Goal: Transaction & Acquisition: Purchase product/service

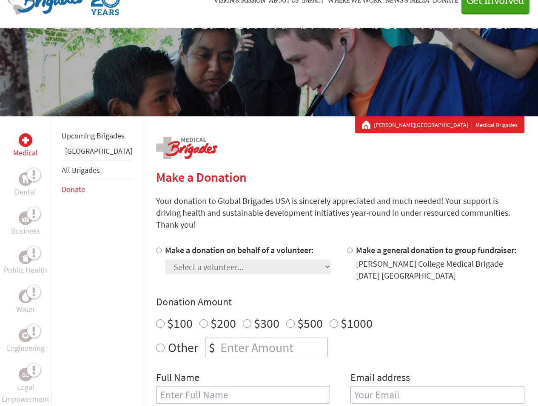
scroll to position [95, 0]
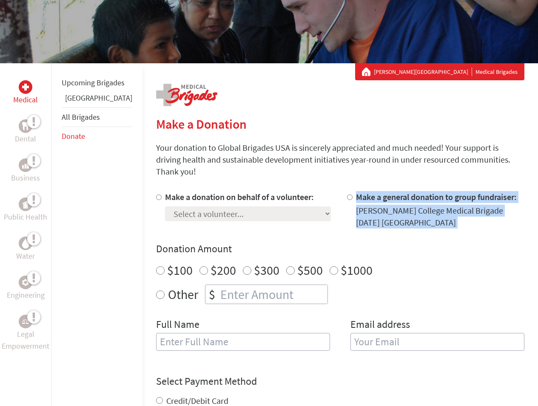
drag, startPoint x: 260, startPoint y: 218, endPoint x: 272, endPoint y: 226, distance: 14.4
click at [272, 226] on div "Make a donation on behalf of a volunteer: Select a volunteer... Addy Martinez D…" at bounding box center [340, 276] width 368 height 170
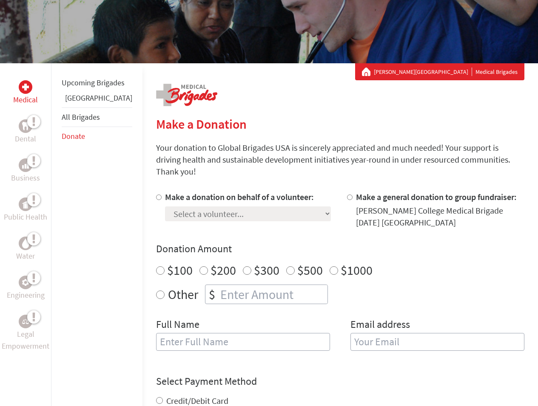
click at [272, 230] on div "Make a donation on behalf of a volunteer: Select a volunteer... Addy Martinez D…" at bounding box center [340, 276] width 368 height 170
click at [156, 195] on input "Make a donation on behalf of a volunteer:" at bounding box center [159, 198] width 6 height 6
radio input "true"
click at [165, 207] on select "Select a volunteer... Addy Martinez De La Rosa Ama Oduro Arana Katasema Athena …" at bounding box center [248, 214] width 166 height 15
click at [458, 68] on link "[PERSON_NAME][GEOGRAPHIC_DATA]" at bounding box center [423, 72] width 98 height 9
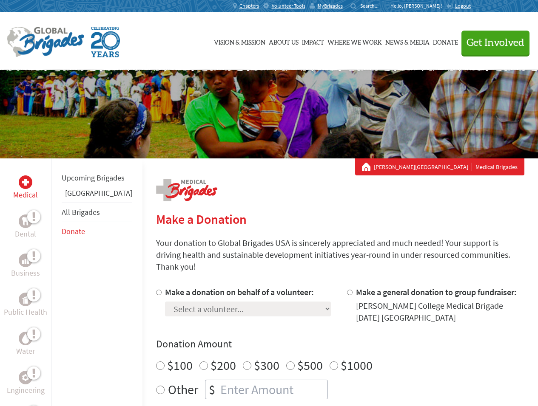
click at [156, 287] on div at bounding box center [160, 305] width 9 height 37
click at [156, 290] on input "Make a donation on behalf of a volunteer:" at bounding box center [159, 293] width 6 height 6
radio input "true"
click at [165, 302] on select "Select a volunteer... [PERSON_NAME] De La [PERSON_NAME] Ama [PERSON_NAME] [PERS…" at bounding box center [248, 309] width 166 height 15
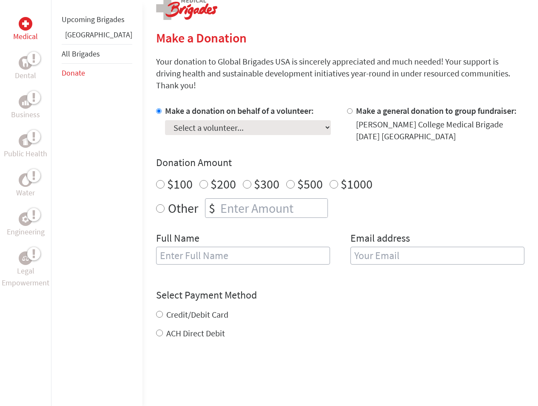
scroll to position [190, 0]
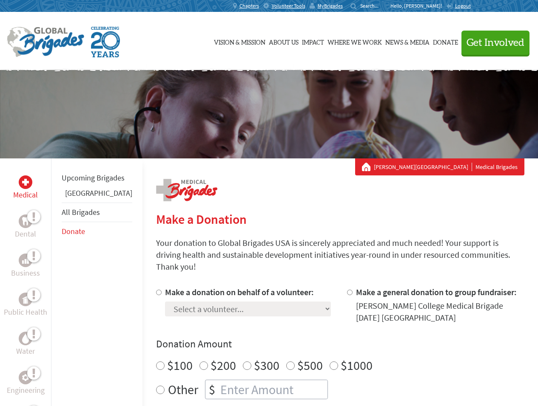
click at [173, 287] on label "Make a donation on behalf of a volunteer:" at bounding box center [239, 292] width 149 height 11
click at [162, 290] on input "Make a donation on behalf of a volunteer:" at bounding box center [159, 293] width 6 height 6
radio input "true"
click at [165, 302] on select "Select a volunteer... [PERSON_NAME] De La [PERSON_NAME] Ama [PERSON_NAME] [PERS…" at bounding box center [248, 309] width 166 height 15
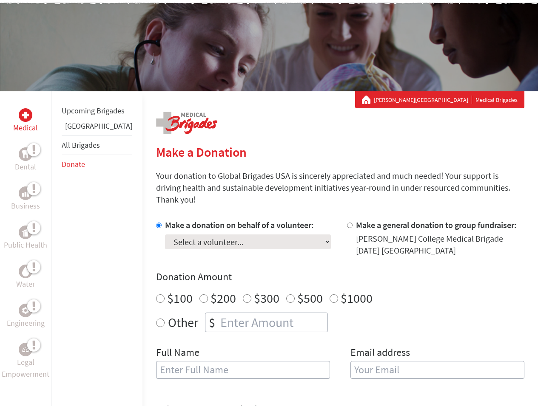
scroll to position [54, 0]
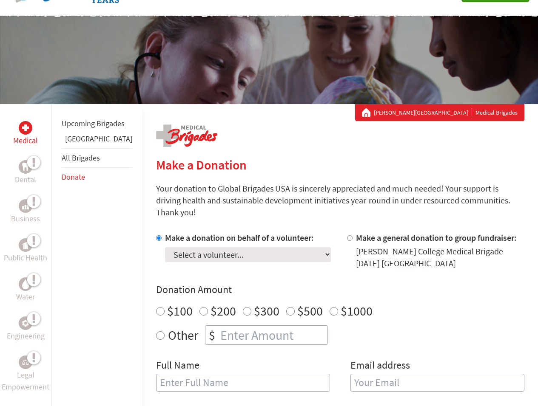
click at [328, 161] on h2 "Make a Donation" at bounding box center [340, 164] width 368 height 15
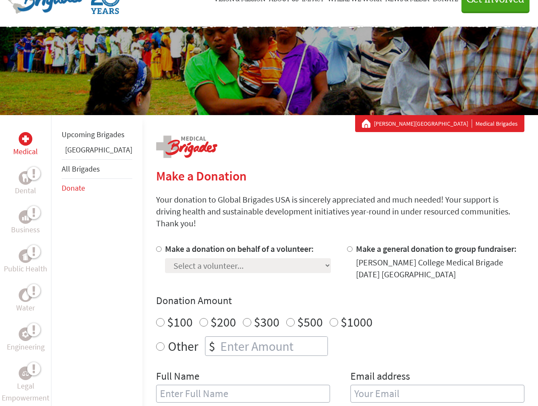
scroll to position [61, 0]
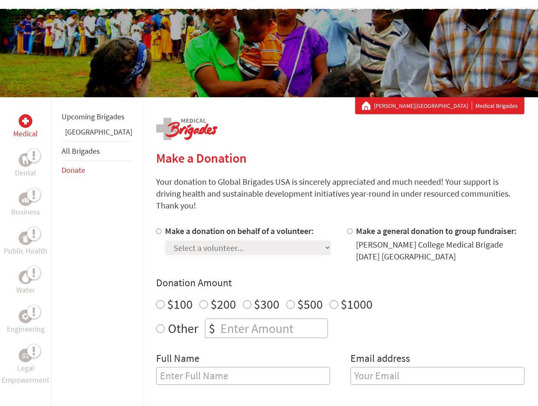
click at [165, 226] on label "Make a donation on behalf of a volunteer:" at bounding box center [239, 231] width 149 height 11
click at [156, 229] on input "Make a donation on behalf of a volunteer:" at bounding box center [159, 232] width 6 height 6
radio input "true"
click at [165, 241] on select "Select a volunteer... [PERSON_NAME] De La [PERSON_NAME] Ama [PERSON_NAME] [PERS…" at bounding box center [248, 248] width 166 height 15
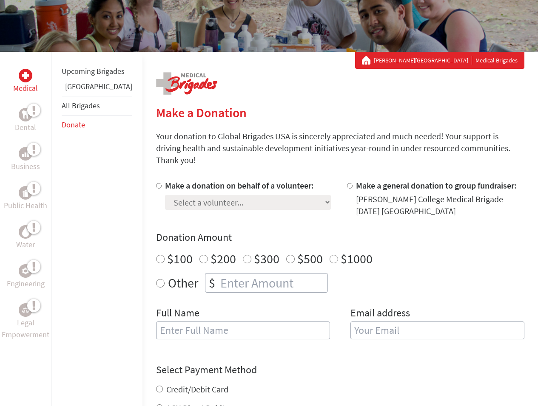
scroll to position [109, 0]
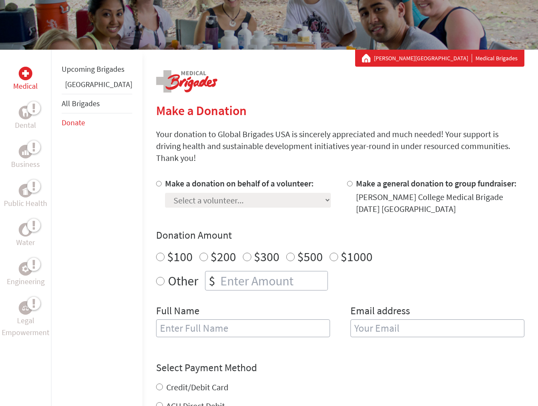
click at [165, 200] on div "Make a donation on behalf of a volunteer: Select a volunteer... [PERSON_NAME] D…" at bounding box center [248, 196] width 166 height 37
click at [165, 178] on label "Make a donation on behalf of a volunteer:" at bounding box center [239, 183] width 149 height 11
click at [156, 181] on input "Make a donation on behalf of a volunteer:" at bounding box center [159, 184] width 6 height 6
radio input "true"
click at [165, 193] on select "Select a volunteer... [PERSON_NAME] De La [PERSON_NAME] [PERSON_NAME] Ama [PERS…" at bounding box center [248, 200] width 166 height 15
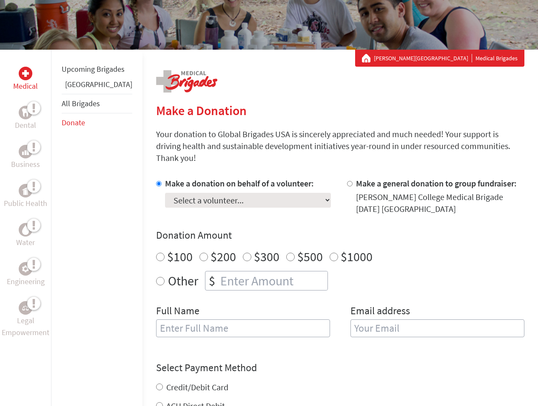
select select "B8FFAD55-A0A2-11F0-9E6E-42010A400005"
click option "[PERSON_NAME]" at bounding box center [0, 0] width 0 height 0
click at [205, 273] on div "$" at bounding box center [211, 281] width 13 height 19
radio input "true"
click at [219, 273] on input "number" at bounding box center [273, 281] width 109 height 19
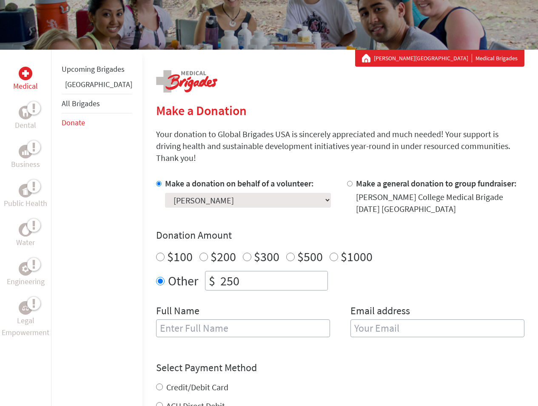
type input "250"
click at [168, 320] on input "text" at bounding box center [243, 329] width 174 height 18
type input "[PERSON_NAME]"
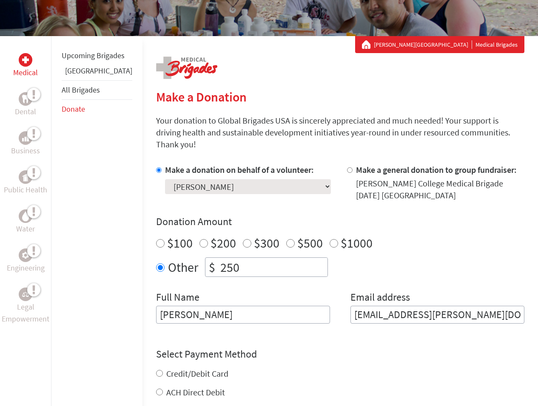
scroll to position [224, 0]
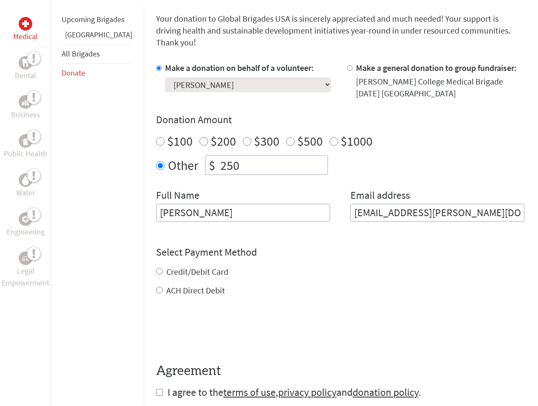
type input "[EMAIL_ADDRESS][PERSON_NAME][DOMAIN_NAME]"
click at [156, 266] on div "Credit/Debit Card" at bounding box center [340, 272] width 368 height 12
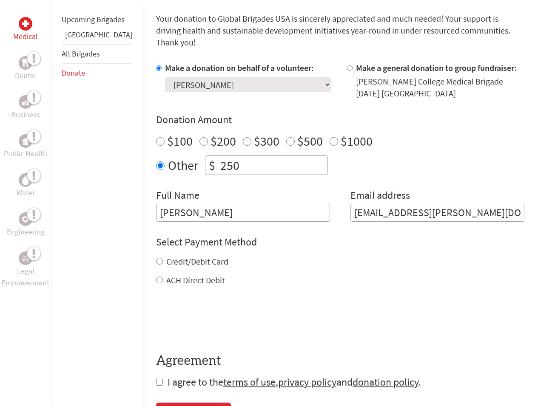
click at [156, 258] on input "Credit/Debit Card" at bounding box center [159, 261] width 7 height 7
radio input "true"
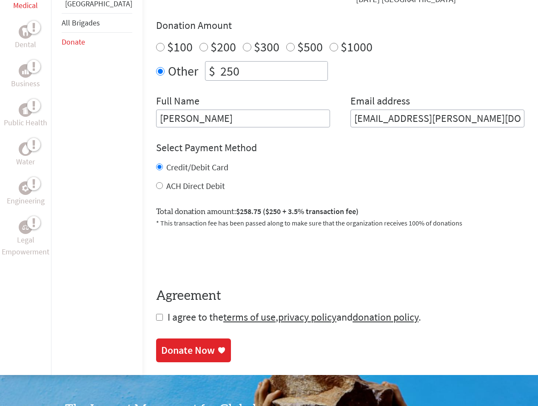
scroll to position [320, 0]
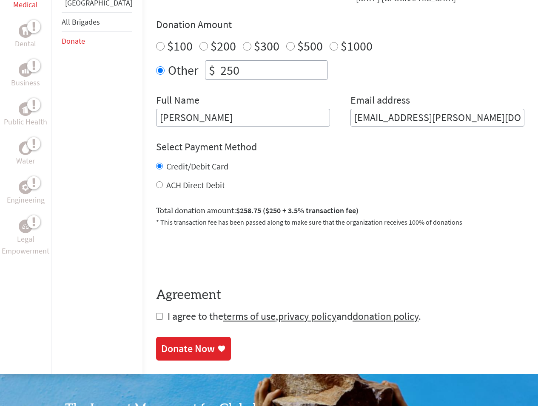
click at [156, 313] on input "checkbox" at bounding box center [159, 316] width 7 height 7
checkbox input "true"
click at [161, 343] on div "Donate Now" at bounding box center [188, 350] width 54 height 14
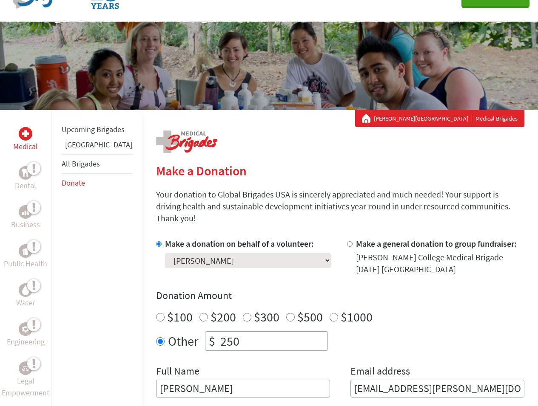
scroll to position [170, 0]
